Goal: Task Accomplishment & Management: Complete application form

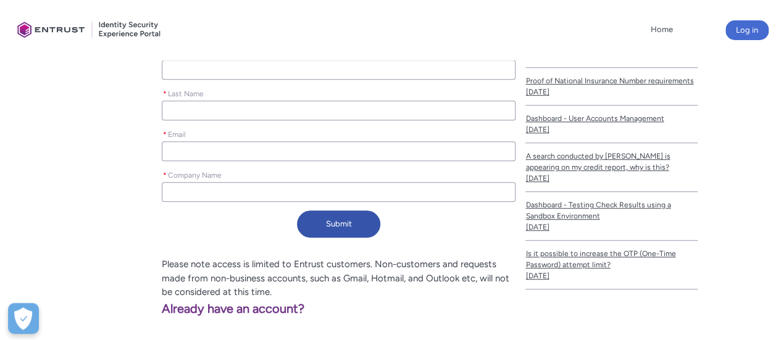
scroll to position [247, 0]
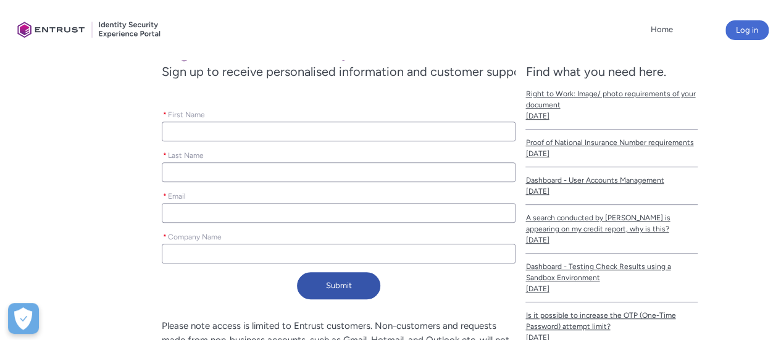
click at [259, 132] on input "* First Name" at bounding box center [339, 132] width 354 height 20
type lightning-primitive-input-simple "D"
type input "D"
type lightning-primitive-input-simple "De"
type input "De"
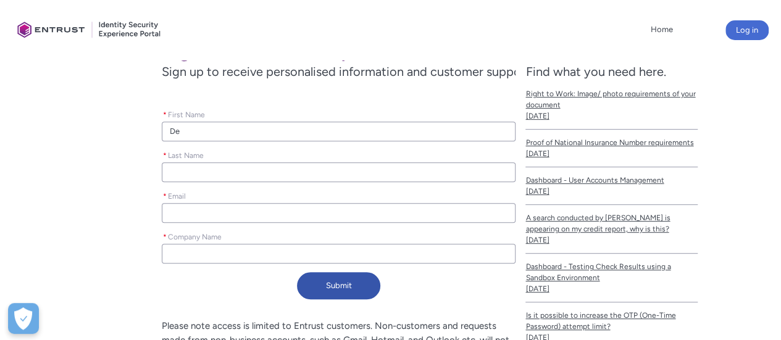
type lightning-primitive-input-simple "[PERSON_NAME]"
type input "[PERSON_NAME]"
type lightning-primitive-input-simple "Deer"
type input "Deer"
type lightning-primitive-input-simple "[PERSON_NAME]"
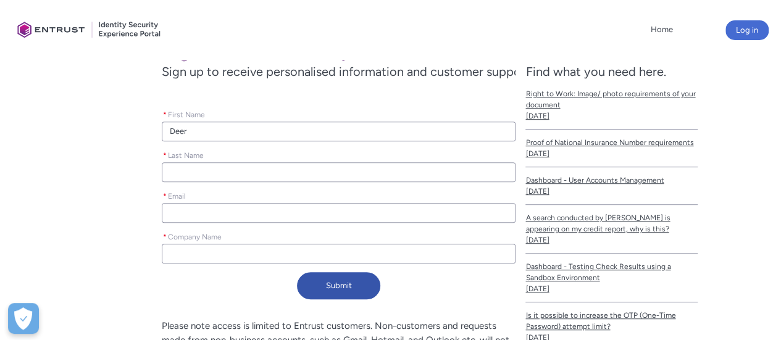
type input "[PERSON_NAME]"
type lightning-primitive-input-simple "De"
type input "De"
type lightning-primitive-input-simple "Der"
type input "Der"
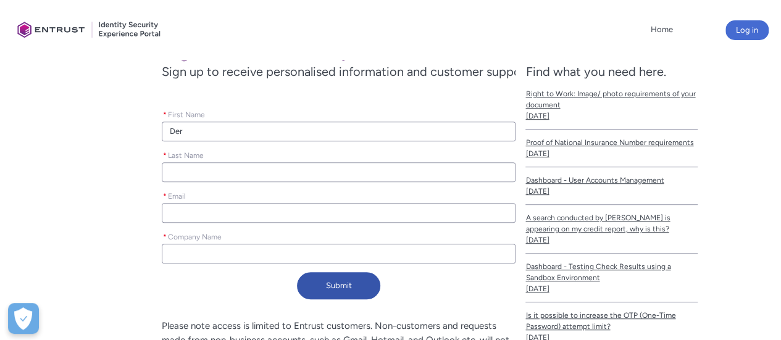
type lightning-primitive-input-simple "Dere"
type input "Dere"
type lightning-primitive-input-simple "[PERSON_NAME]"
type input "[PERSON_NAME]"
type lightning-primitive-input-simple "S"
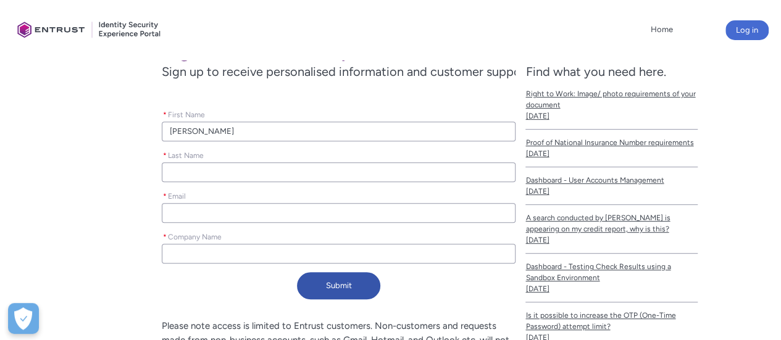
type input "S"
type lightning-primitive-input-simple "St"
type input "St"
type lightning-primitive-input-simple "Sti"
type input "Sti"
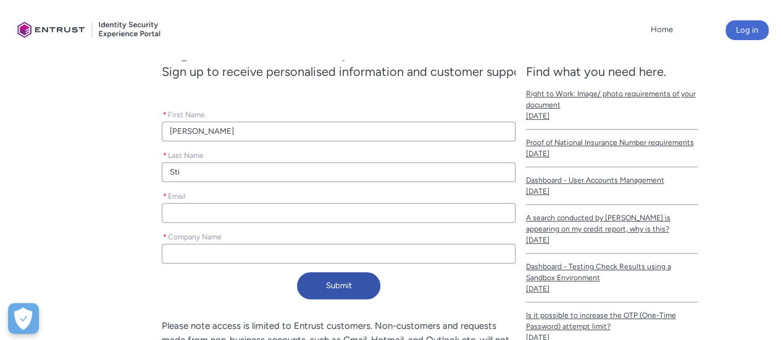
type lightning-primitive-input-simple "Stil"
type input "Stil"
type lightning-primitive-input-simple "Stile"
type input "Stile"
type lightning-primitive-input-simple "[PERSON_NAME]"
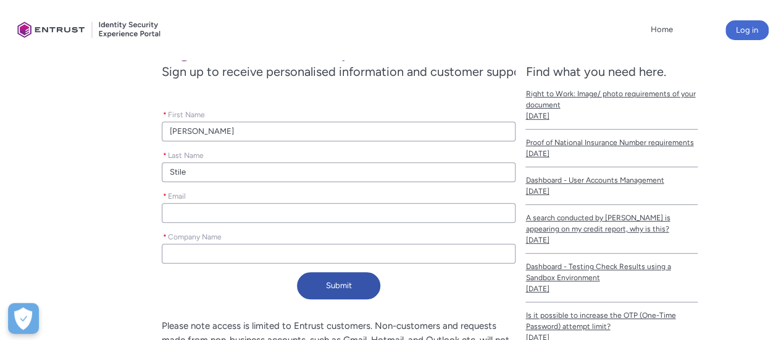
type input "[PERSON_NAME]"
type lightning-primitive-input-simple "d"
type input "d"
type lightning-primitive-input-simple "ds"
type input "ds"
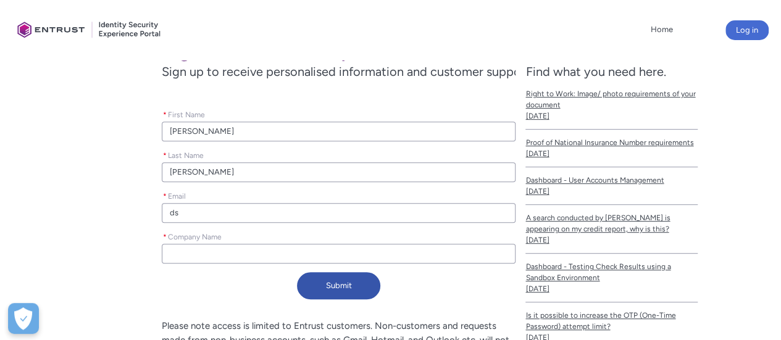
type lightning-primitive-input-simple "dst"
type input "dst"
type lightning-primitive-input-simple "dsti"
type input "dsti"
type lightning-primitive-input-simple "[DEMOGRAPHIC_DATA]"
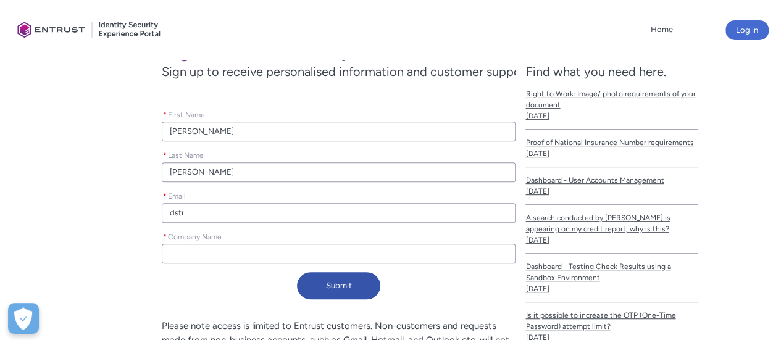
type input "[DEMOGRAPHIC_DATA]"
type lightning-primitive-input-simple "dstile"
type input "dstile"
type lightning-primitive-input-simple "dstiles"
type input "dstiles"
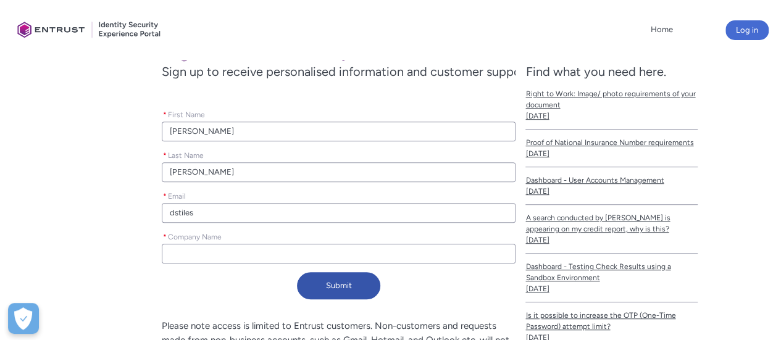
type lightning-primitive-input-simple "dstiles@"
type input "dstiles@"
type lightning-primitive-input-simple "dstiles@u"
type input "dstiles@u"
type lightning-primitive-input-simple "dstiles@ur"
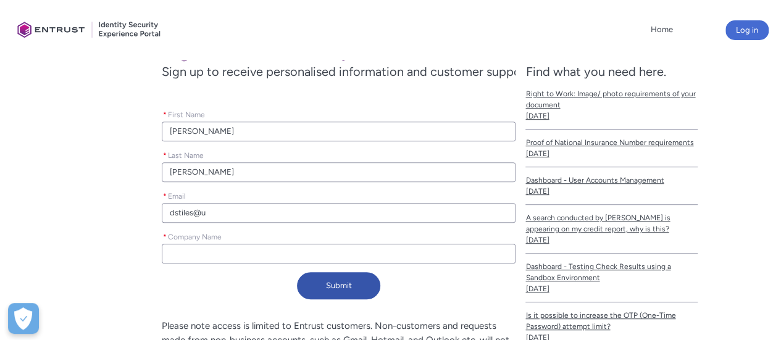
type input "dstiles@ur"
type lightning-primitive-input-simple "dstiles@uri"
type input "dstiles@uri"
type lightning-primitive-input-simple "dstiles@ur"
type input "dstiles@ur"
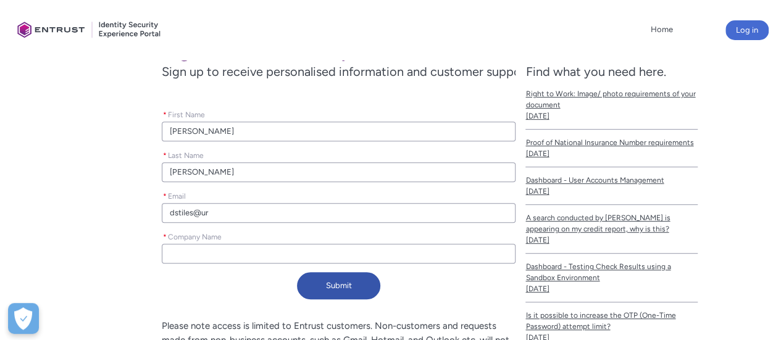
type lightning-primitive-input-simple "dstiles@u"
type input "dstiles@u"
type lightning-primitive-input-simple "dstiles@ut"
type input "dstiles@ut"
type lightning-primitive-input-simple "dstiles@uti"
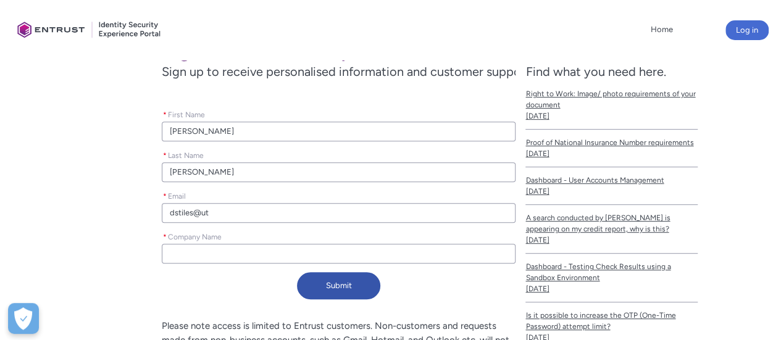
type input "dstiles@uti"
type lightning-primitive-input-simple "dstiles@util"
type input "dstiles@util"
type lightning-primitive-input-simple "dstiles@utili"
type input "dstiles@utili"
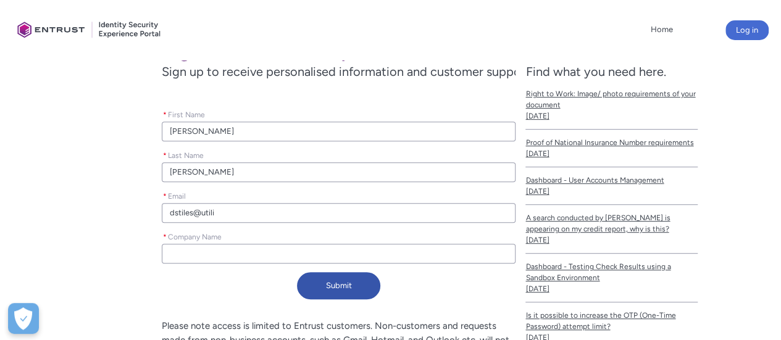
type lightning-primitive-input-simple "dstiles@utilit"
type input "dstiles@utilit"
type lightning-primitive-input-simple "dstiles@utility"
type input "dstiles@utility"
type lightning-primitive-input-simple "dstiles@utilityw"
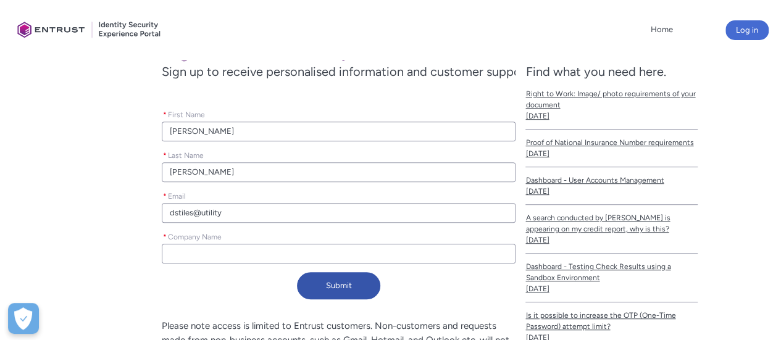
type input "dstiles@utilityw"
type lightning-primitive-input-simple "dstiles@utilitywa"
type input "dstiles@utilitywa"
type lightning-primitive-input-simple "dstiles@utilitywar"
type input "dstiles@utilitywar"
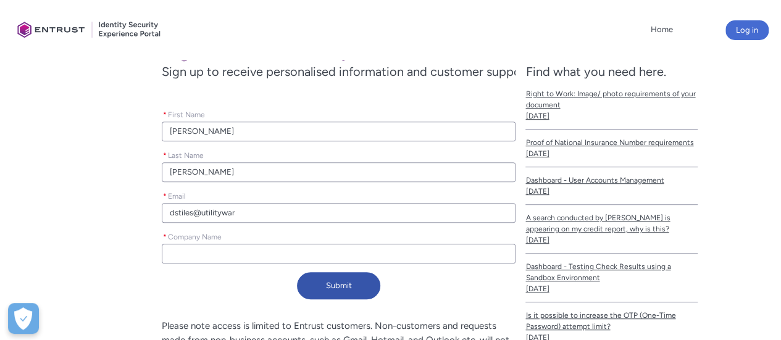
type lightning-primitive-input-simple "dstiles@utilityware"
type input "dstiles@utilityware"
type lightning-primitive-input-simple "dstiles@utilitywareh"
type input "dstiles@utilitywareh"
type lightning-primitive-input-simple "dstiles@utilitywareho"
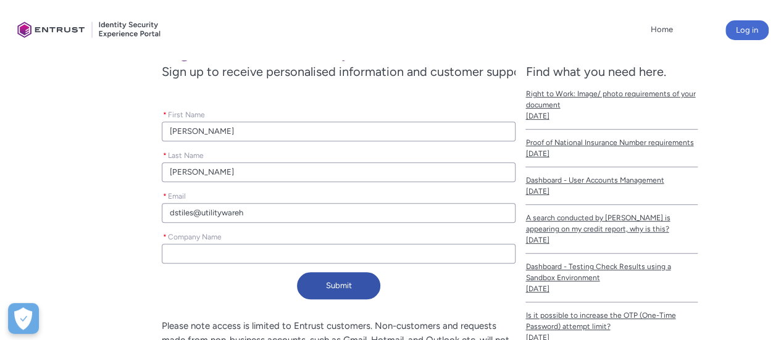
type input "dstiles@utilitywareho"
type lightning-primitive-input-simple "dstiles@utilitywarehou"
type input "dstiles@utilitywarehou"
type lightning-primitive-input-simple "dstiles@utilitywarehous"
type input "dstiles@utilitywarehous"
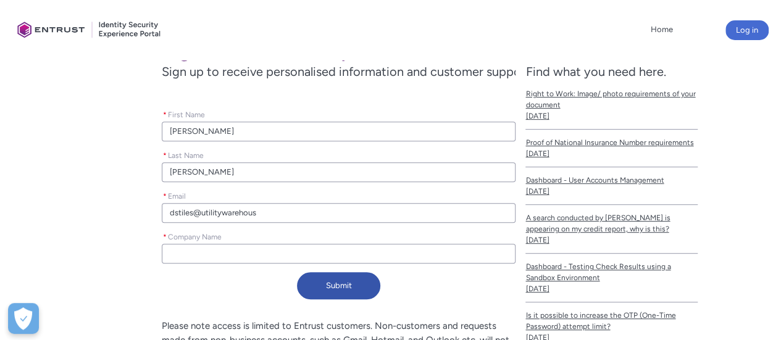
type lightning-primitive-input-simple "dstiles@utilitywarehouse"
type input "dstiles@utilitywarehouse"
type lightning-primitive-input-simple "dstiles@utilitywarehouse."
type input "dstiles@utilitywarehouse."
type lightning-primitive-input-simple "dstiles@utilitywarehouse.c"
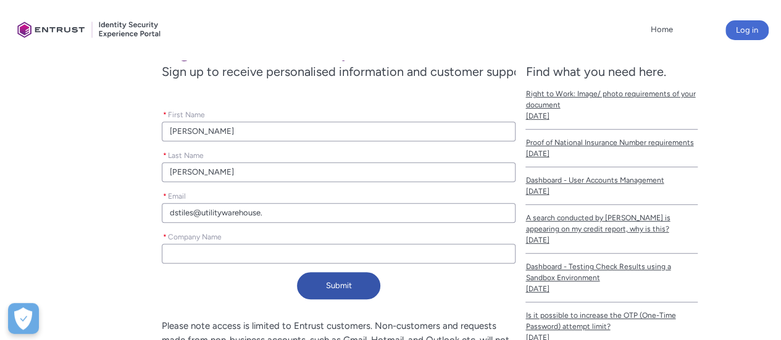
type input "dstiles@utilitywarehouse.c"
type lightning-primitive-input-simple "[EMAIL_ADDRESS][DOMAIN_NAME]"
type input "[EMAIL_ADDRESS][DOMAIN_NAME]"
type lightning-primitive-input-simple "[EMAIL_ADDRESS][DOMAIN_NAME]."
type input "[EMAIL_ADDRESS][DOMAIN_NAME]."
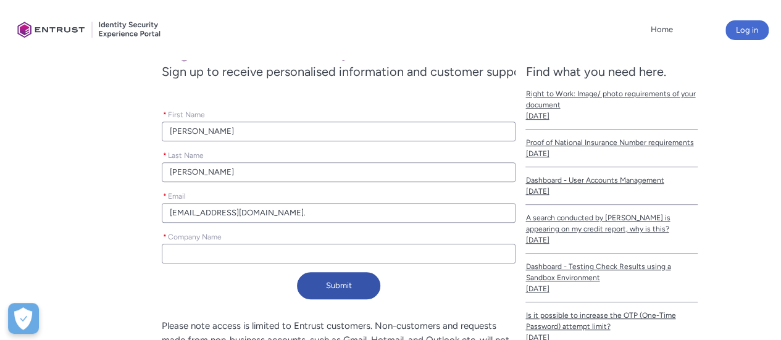
type lightning-primitive-input-simple "dstiles@utilitywarehouse.co.u"
type input "dstiles@utilitywarehouse.co.u"
type lightning-primitive-input-simple "[EMAIL_ADDRESS][DOMAIN_NAME]"
type input "[EMAIL_ADDRESS][DOMAIN_NAME]"
click at [267, 261] on input "* Company Name" at bounding box center [339, 254] width 354 height 20
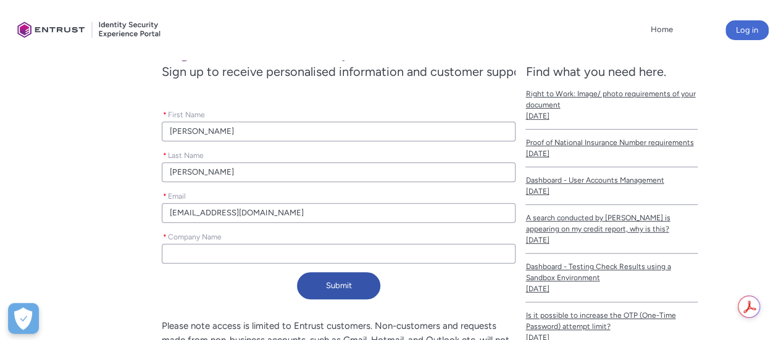
type lightning-primitive-input-simple "U"
type input "U"
type lightning-primitive-input-simple "Ut"
type input "Ut"
type lightning-primitive-input-simple "Uti"
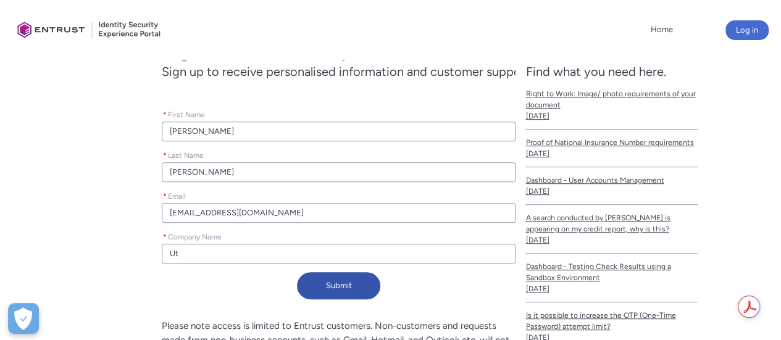
type input "Uti"
type lightning-primitive-input-simple "Util"
type input "Util"
type lightning-primitive-input-simple "Utili"
type input "Utili"
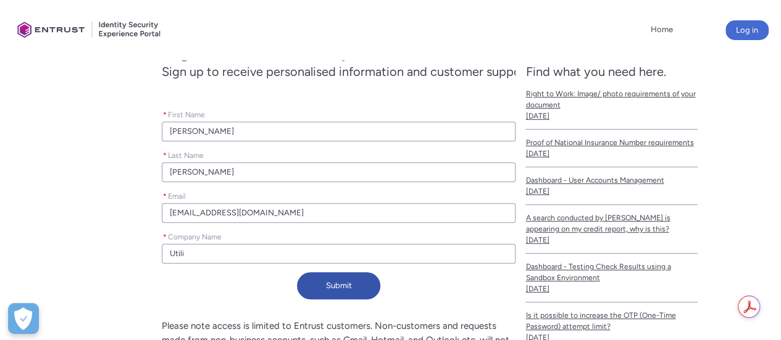
type lightning-primitive-input-simple "Utilit"
type input "Utilit"
type lightning-primitive-input-simple "Utility"
type input "Utility"
type lightning-primitive-input-simple "Utility"
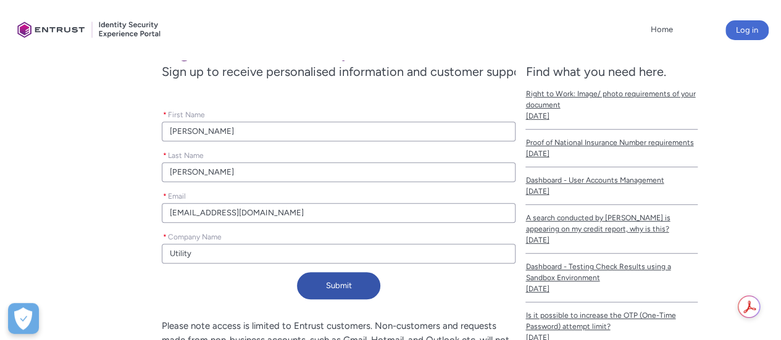
type input "Utility"
type lightning-primitive-input-simple "Utility W"
type input "Utility W"
type lightning-primitive-input-simple "Utility Wa"
type input "Utility Wa"
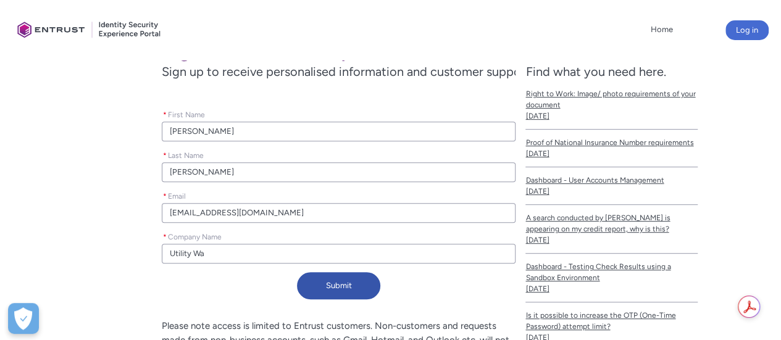
type lightning-primitive-input-simple "Utility War"
type input "Utility War"
type lightning-primitive-input-simple "Utility Ware"
type input "Utility Ware"
type lightning-primitive-input-simple "Utility Wareh"
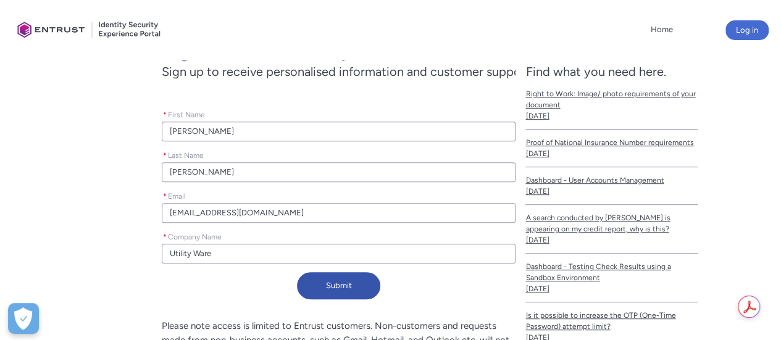
type input "Utility Wareh"
type lightning-primitive-input-simple "Utility Wareho"
type input "Utility Wareho"
type lightning-primitive-input-simple "Utility Warehou"
type input "Utility Warehou"
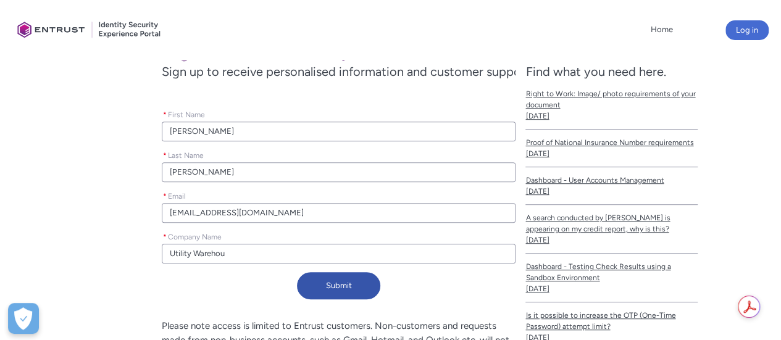
type lightning-primitive-input-simple "Utility Warehous"
type input "Utility Warehous"
type lightning-primitive-input-simple "Utility Warehouse"
type input "Utility Warehouse"
type lightning-primitive-input-simple "Utility Warehouse."
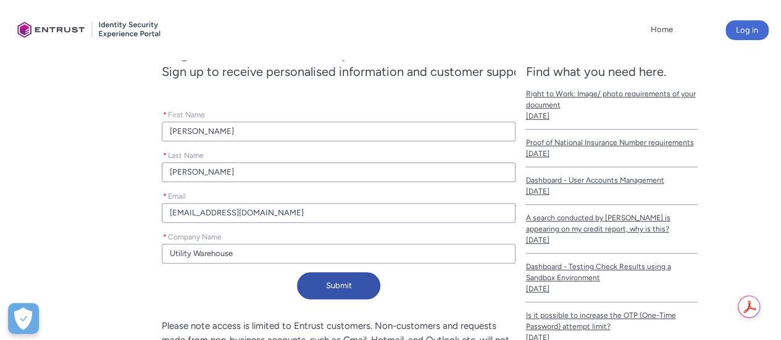
type input "Utility Warehouse."
type lightning-primitive-input-simple "Utility Warehouse"
type input "Utility Warehouse"
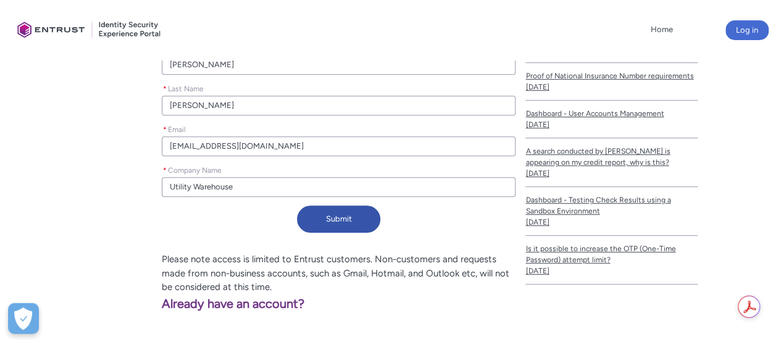
scroll to position [295, 0]
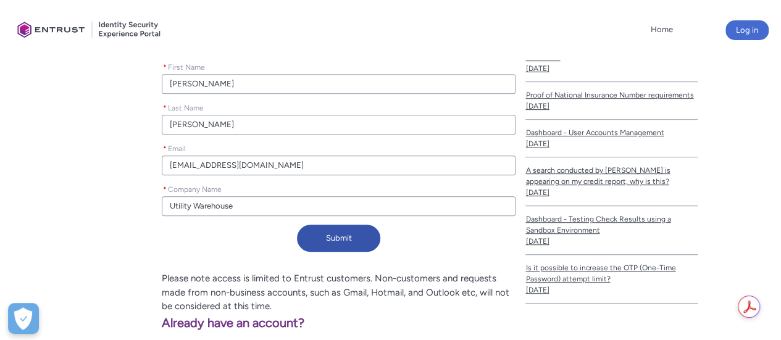
drag, startPoint x: 260, startPoint y: 164, endPoint x: 204, endPoint y: 169, distance: 55.8
click at [203, 169] on input "[EMAIL_ADDRESS][DOMAIN_NAME]" at bounding box center [339, 166] width 354 height 20
type lightning-primitive-input-simple "[EMAIL_ADDRESS][DOMAIN_NAME]"
type input "[EMAIL_ADDRESS][DOMAIN_NAME]"
type lightning-primitive-input-simple "[EMAIL_ADDRESS][DOMAIN_NAME]"
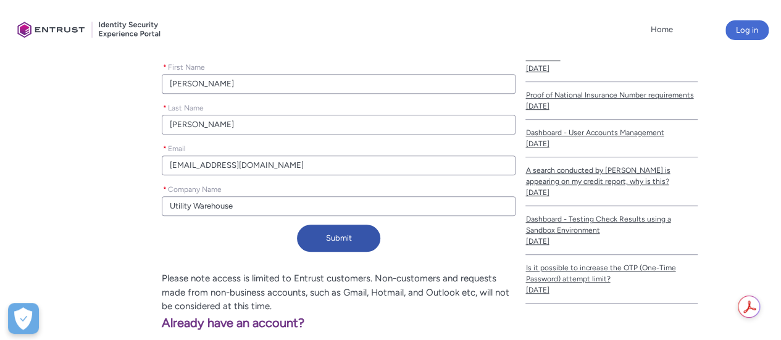
type input "[EMAIL_ADDRESS][DOMAIN_NAME]"
click at [307, 172] on input "[EMAIL_ADDRESS][DOMAIN_NAME]" at bounding box center [339, 166] width 354 height 20
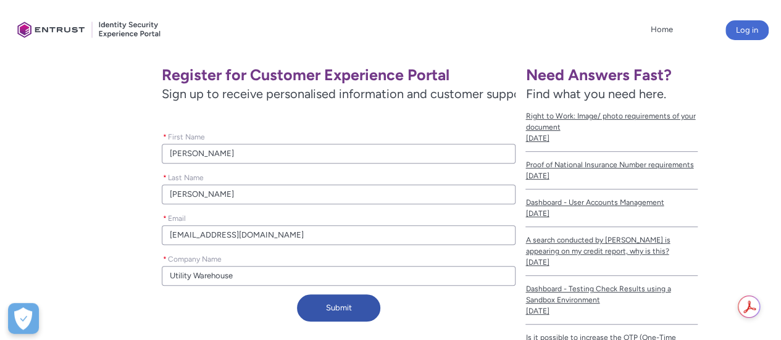
scroll to position [233, 0]
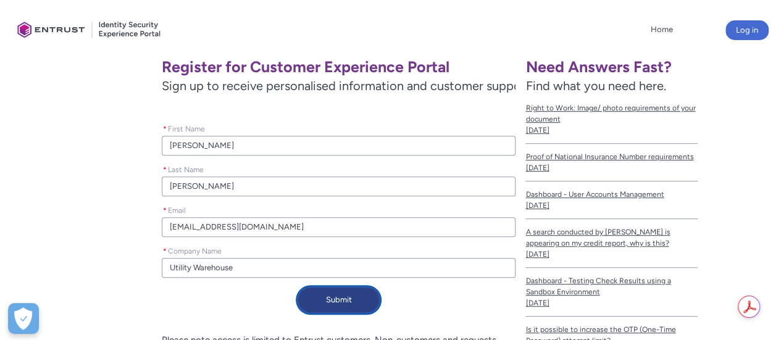
click at [331, 302] on button "Submit" at bounding box center [338, 300] width 83 height 27
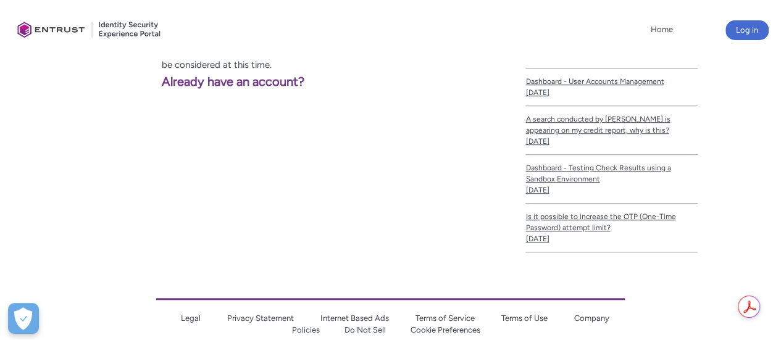
scroll to position [327, 0]
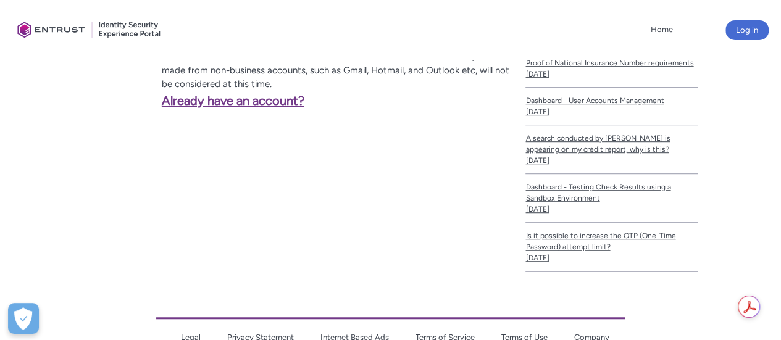
click at [272, 99] on link "Already have an account?" at bounding box center [157, 100] width 295 height 15
